Goal: Information Seeking & Learning: Find specific page/section

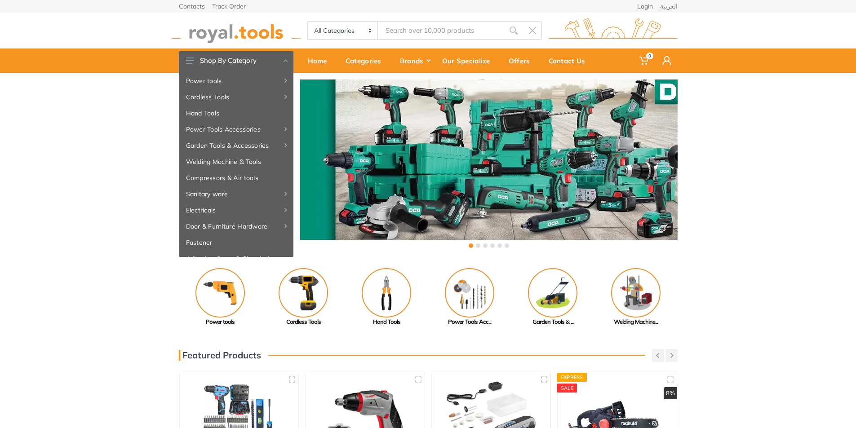
click at [433, 33] on input "Site search" at bounding box center [441, 30] width 126 height 19
type input "exhaust fan 6"
click at [417, 31] on input "Site search" at bounding box center [441, 30] width 126 height 19
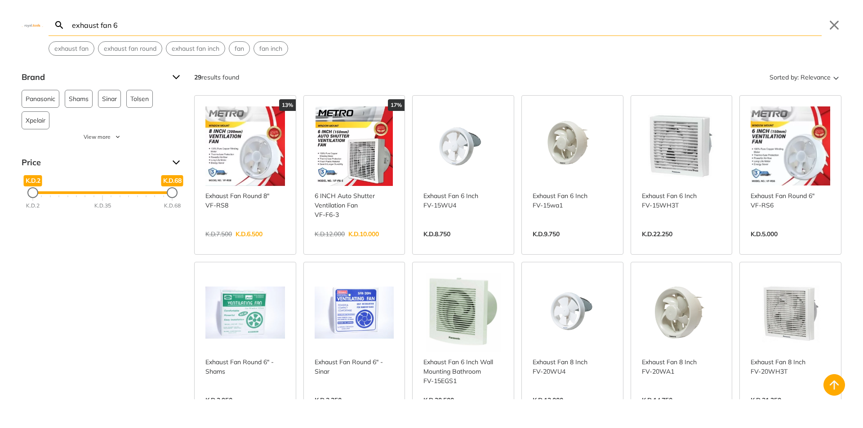
click at [417, 31] on div "Search exhaust fan 6 Submit Close exhaust fan exhaust fan round exhaust fan inc…" at bounding box center [431, 214] width 863 height 428
click at [417, 31] on input "exhaust fan 6" at bounding box center [445, 24] width 751 height 21
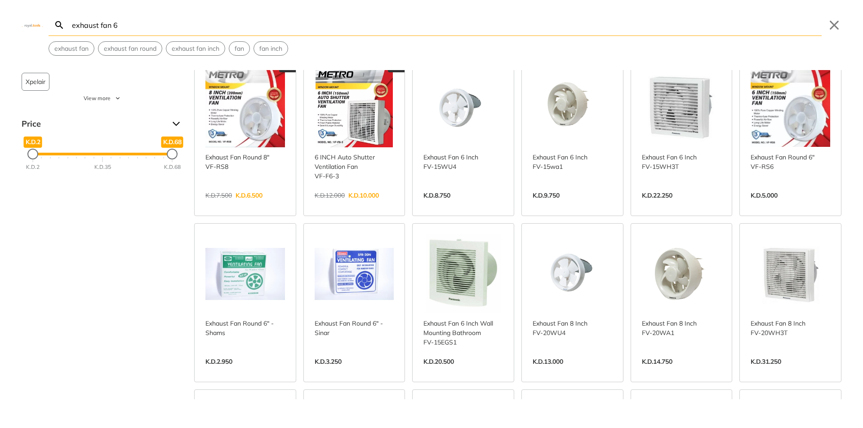
scroll to position [135, 0]
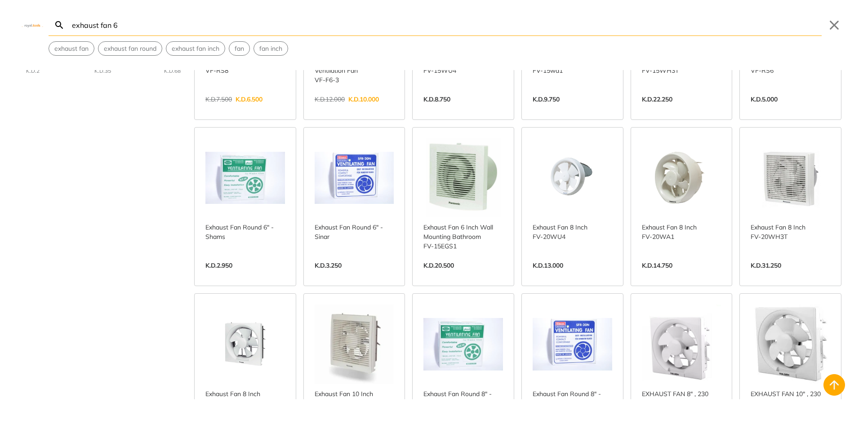
click at [445, 275] on link "View more →" at bounding box center [463, 275] width 80 height 0
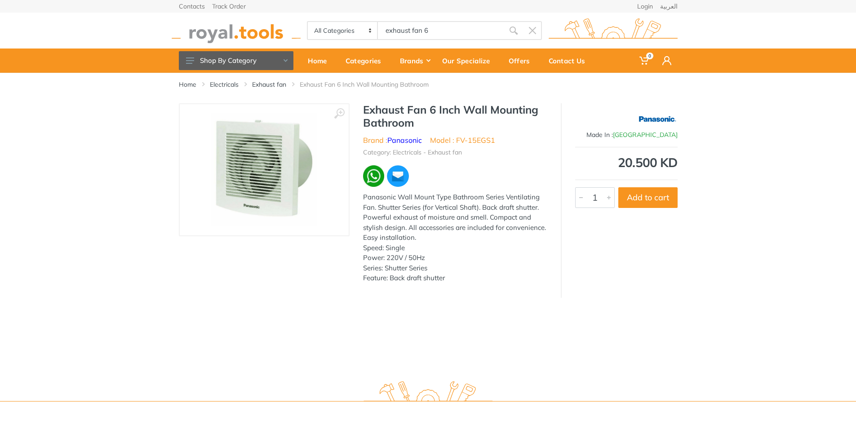
drag, startPoint x: 441, startPoint y: 37, endPoint x: 312, endPoint y: 27, distance: 129.8
click at [312, 27] on div "All Categories Power tools Cordless Tools Hand Tools Power Tools Accessories Ga…" at bounding box center [424, 30] width 235 height 19
type input "th"
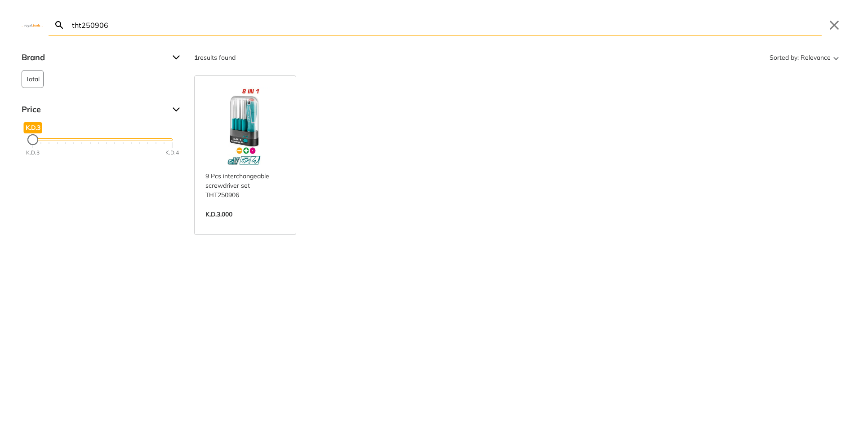
drag, startPoint x: 270, startPoint y: 27, endPoint x: 0, endPoint y: 20, distance: 270.5
click at [0, 24] on div "Search tht250906 Submit Close" at bounding box center [431, 18] width 863 height 36
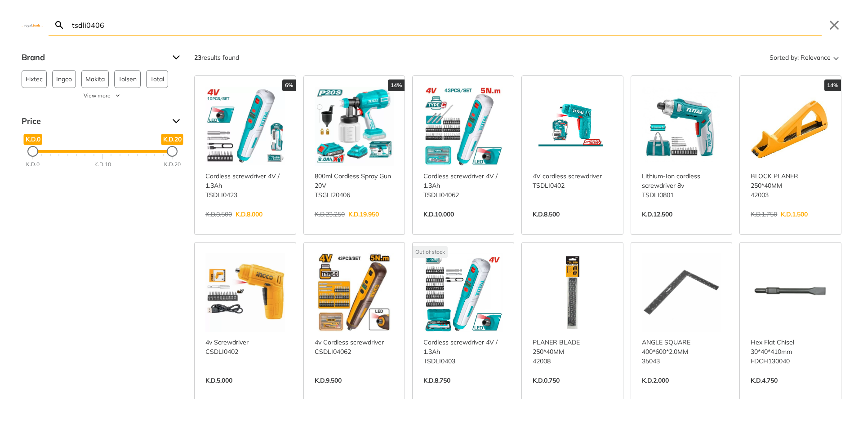
type input "tsdli0406"
